Goal: Task Accomplishment & Management: Manage account settings

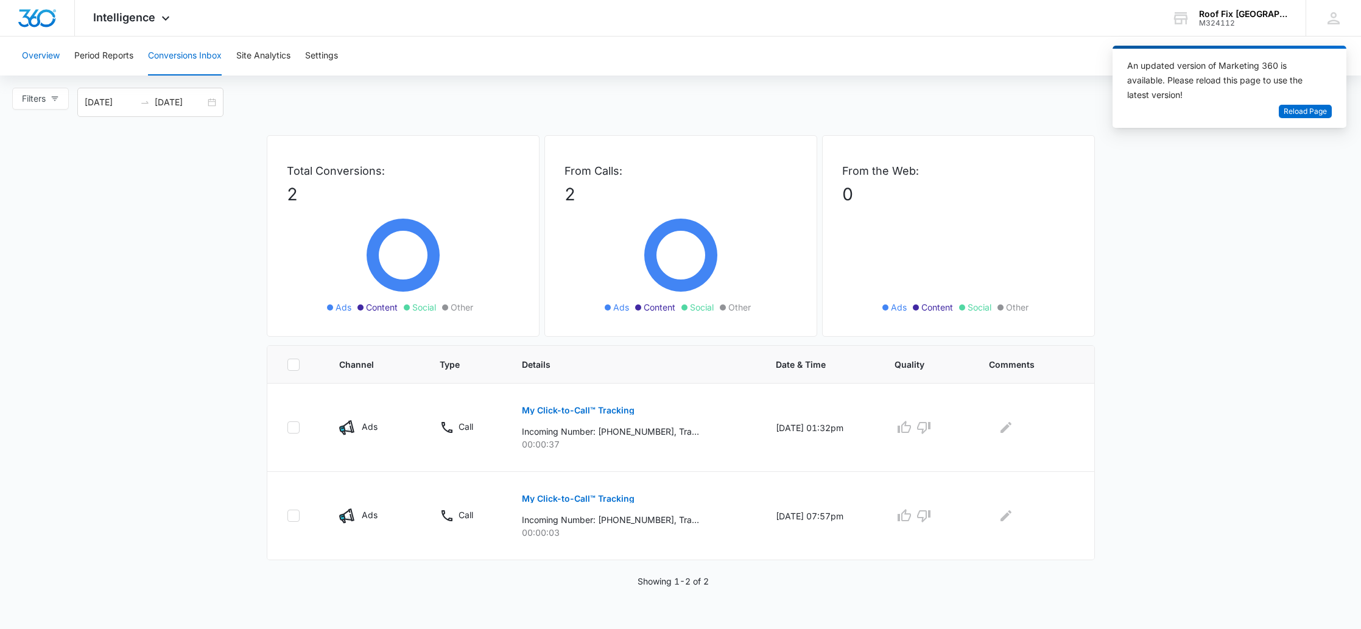
click at [47, 61] on button "Overview" at bounding box center [41, 56] width 38 height 39
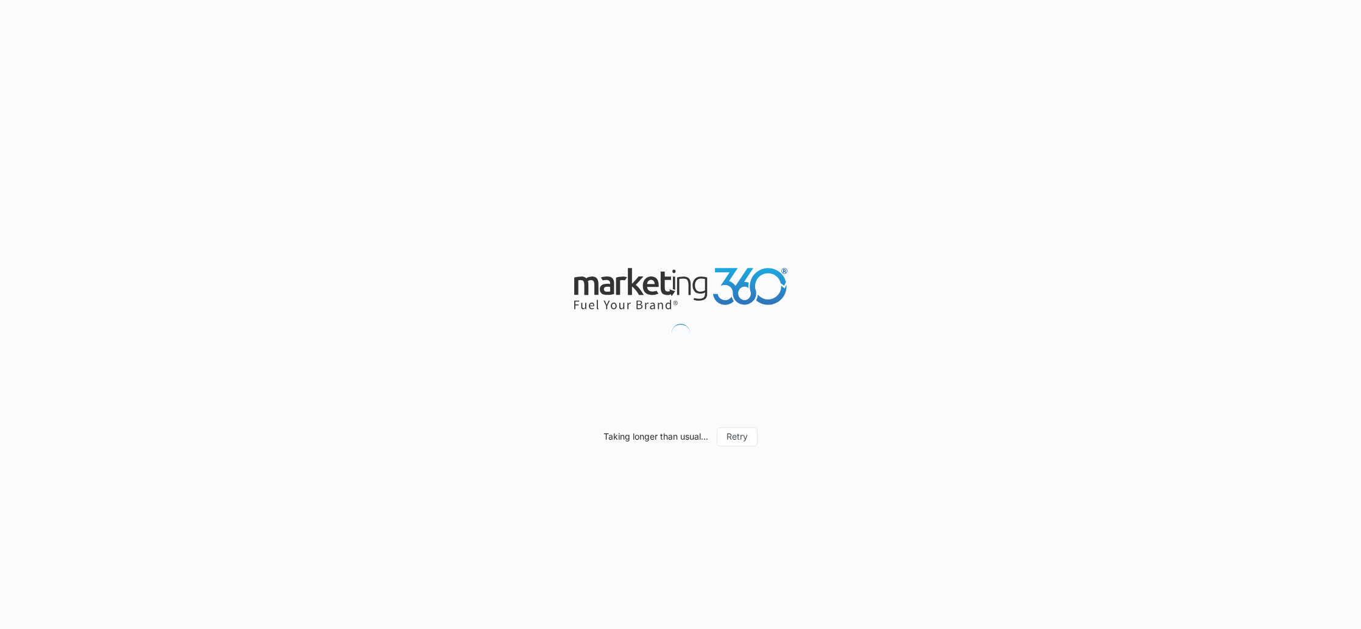
type input "[DATE]"
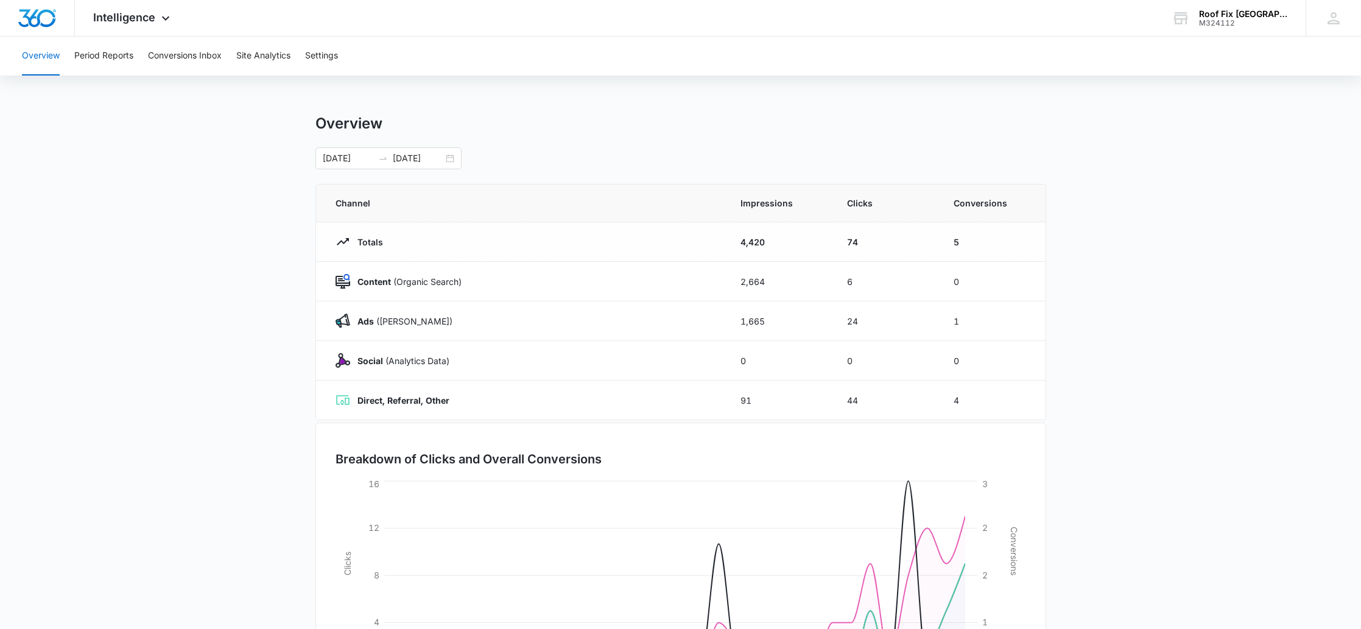
click at [50, 48] on button "Overview" at bounding box center [41, 56] width 38 height 39
click at [321, 53] on button "Settings" at bounding box center [321, 56] width 33 height 39
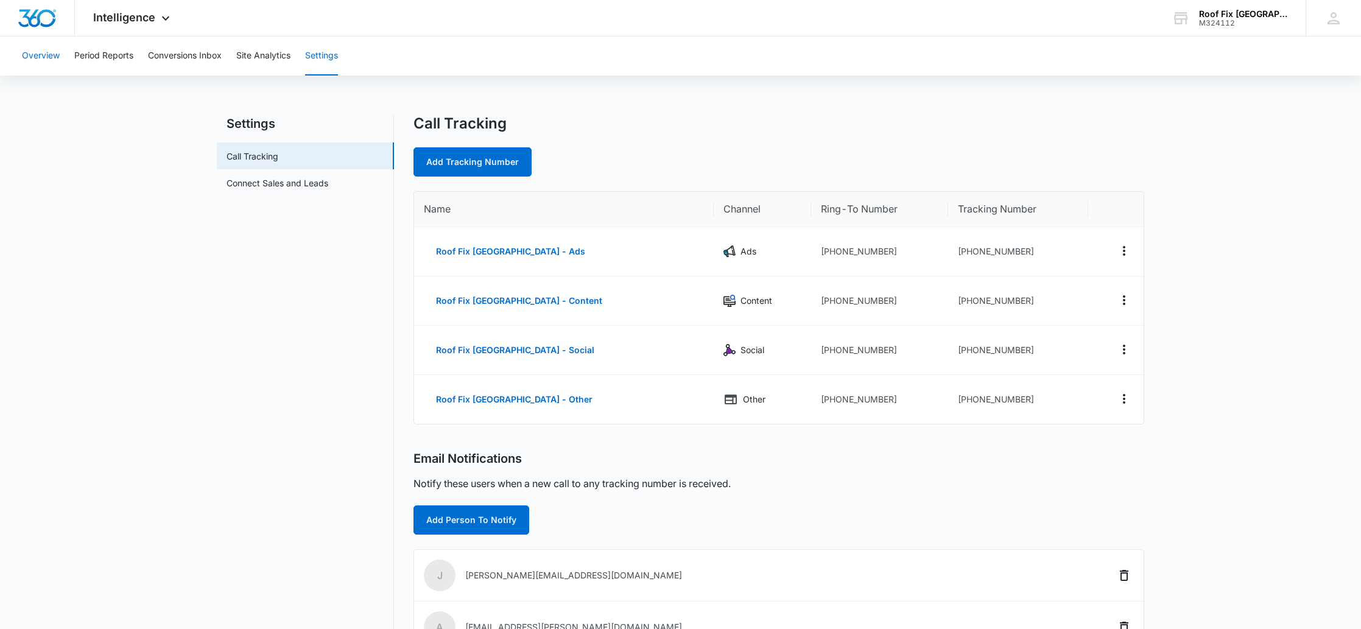
click at [49, 59] on button "Overview" at bounding box center [41, 56] width 38 height 39
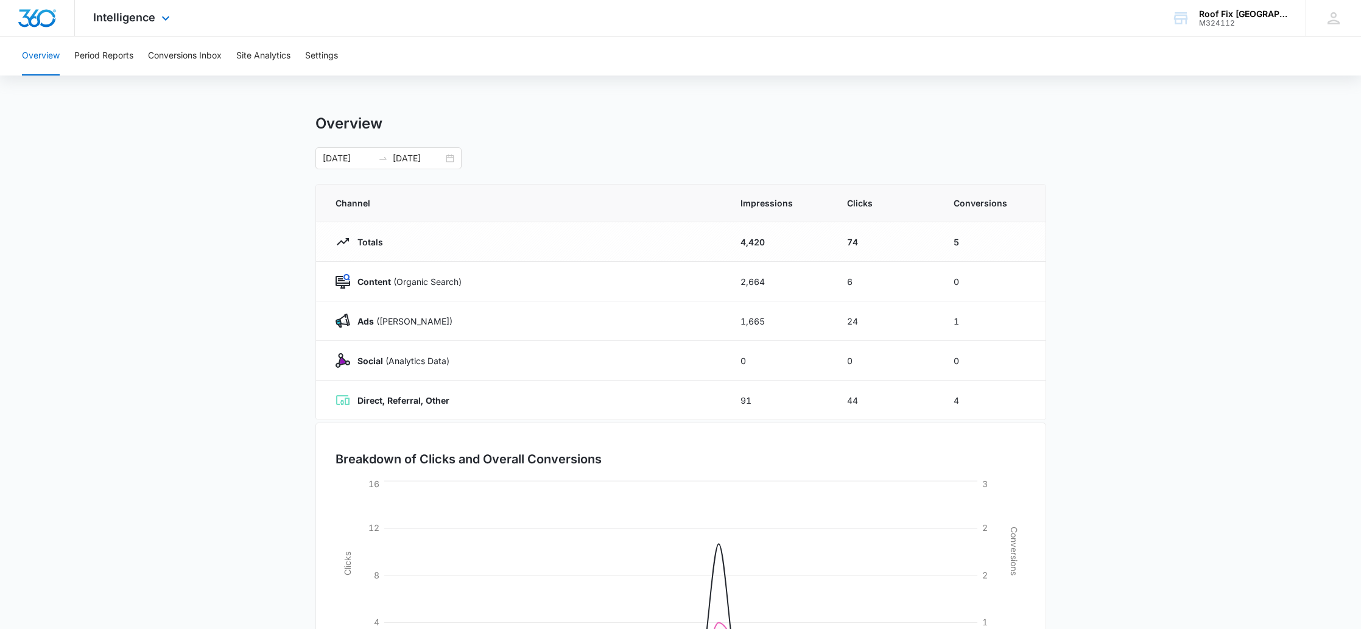
click at [35, 13] on img "Dashboard" at bounding box center [37, 18] width 39 height 18
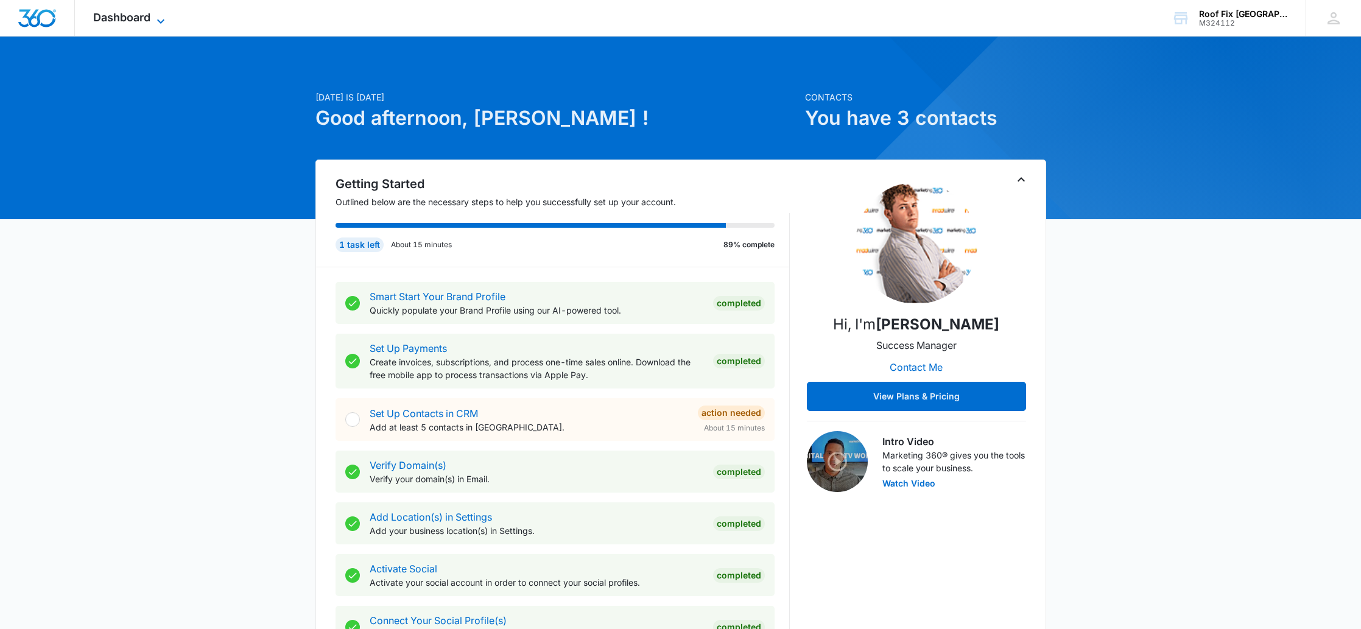
click at [154, 23] on icon at bounding box center [160, 21] width 15 height 15
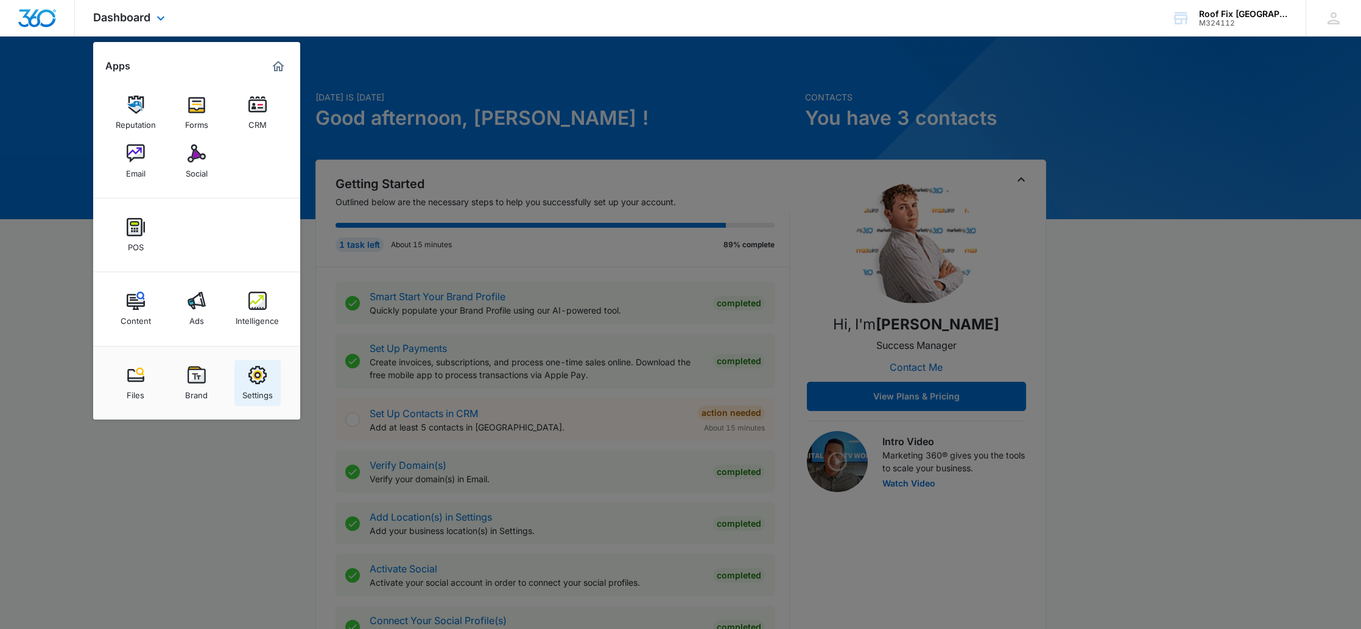
click at [263, 381] on img at bounding box center [257, 375] width 18 height 18
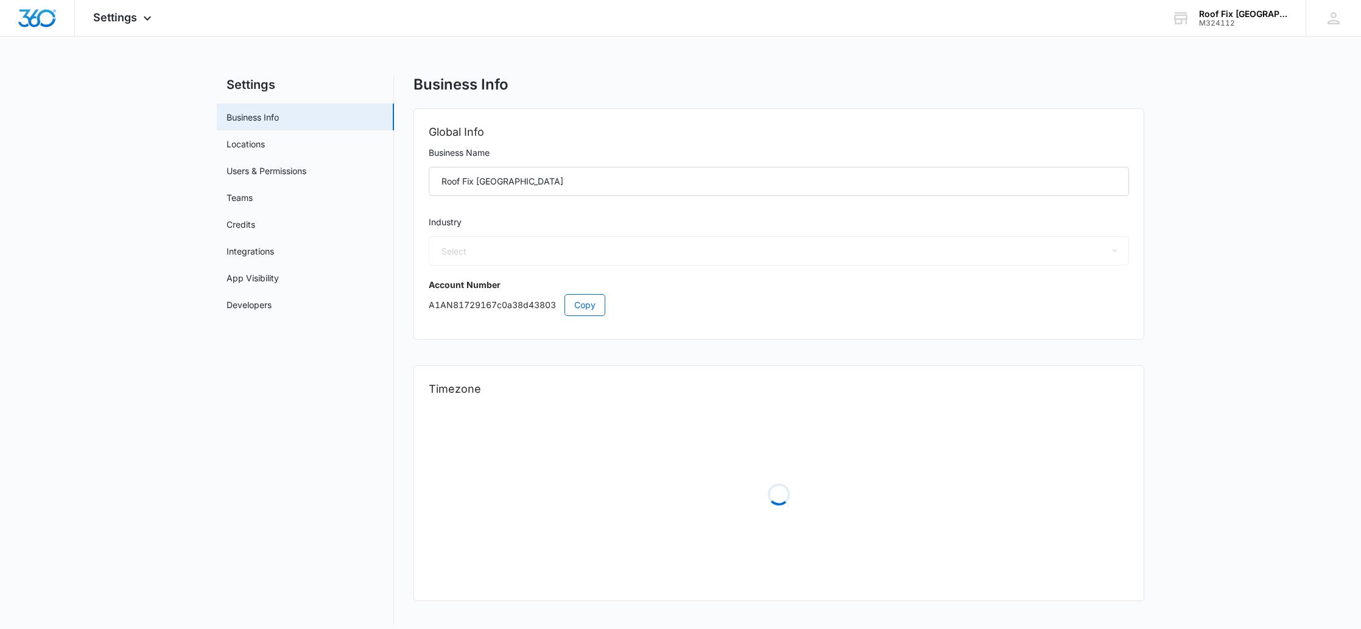
select select "6"
select select "US"
select select "America/Denver"
click at [248, 170] on link "Users & Permissions" at bounding box center [267, 170] width 80 height 13
